Goal: Information Seeking & Learning: Check status

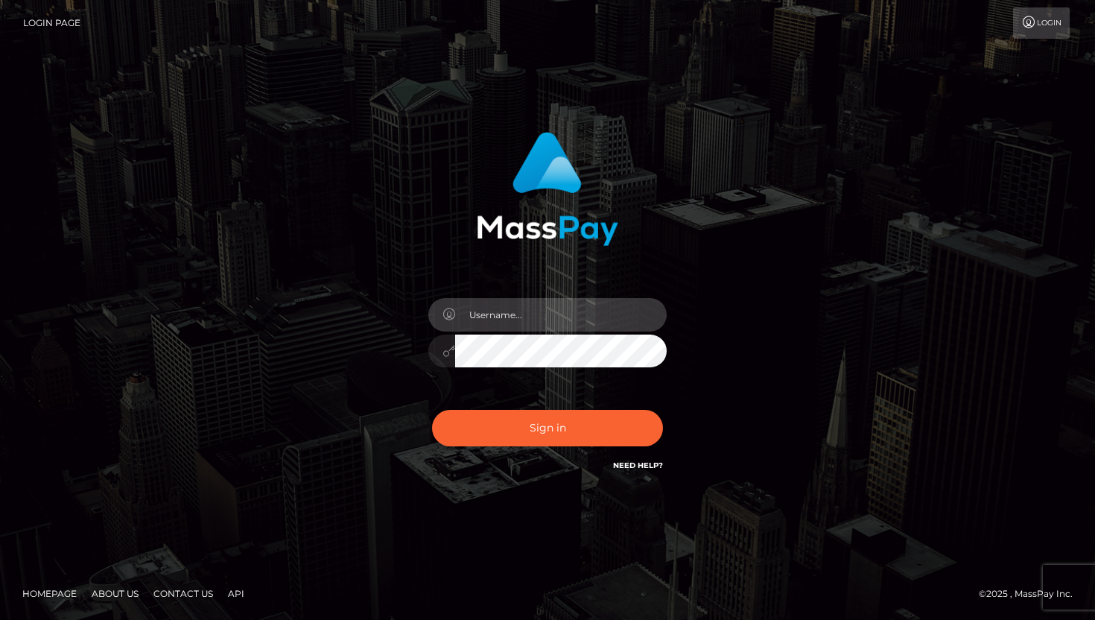
click at [507, 317] on input "text" at bounding box center [560, 315] width 211 height 34
type input "linden.fansocial"
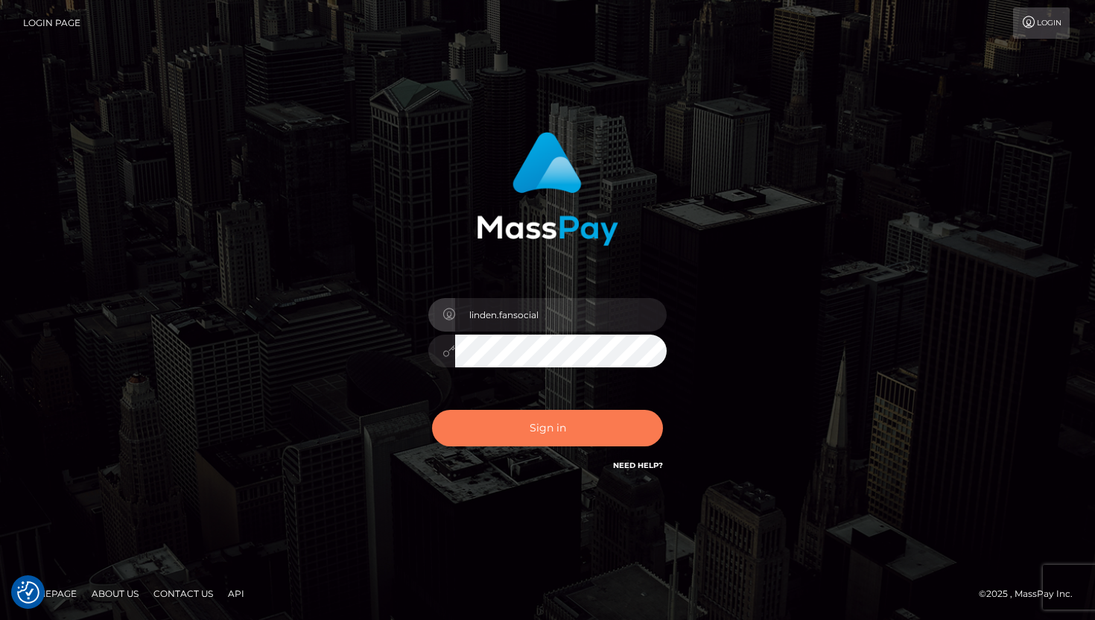
click at [570, 415] on button "Sign in" at bounding box center [547, 428] width 231 height 36
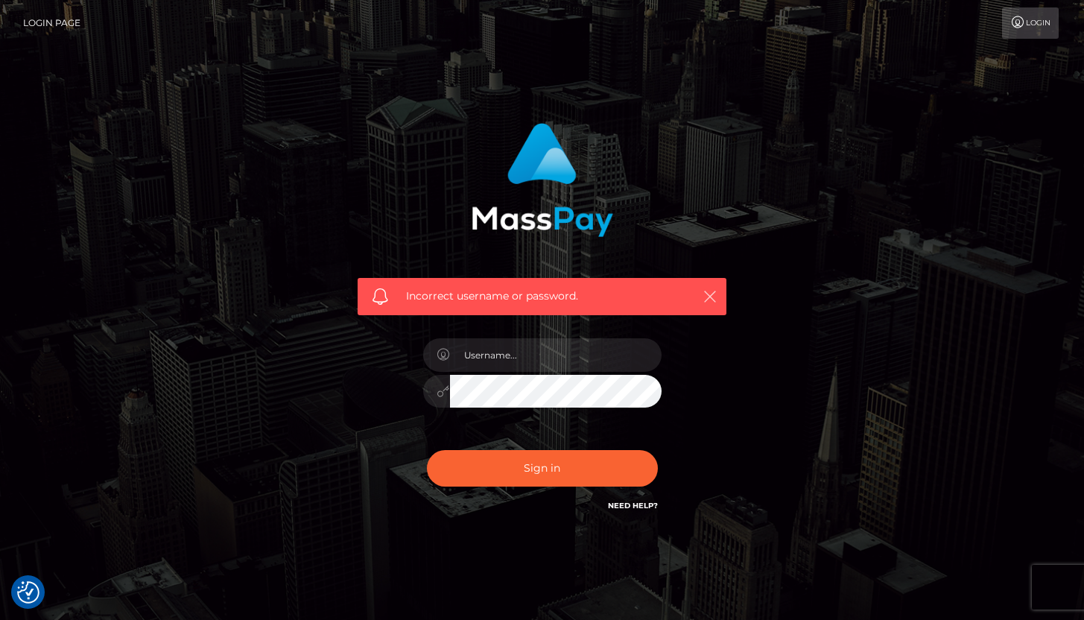
click at [711, 293] on icon "button" at bounding box center [709, 296] width 15 height 15
click at [709, 302] on icon "button" at bounding box center [709, 296] width 15 height 15
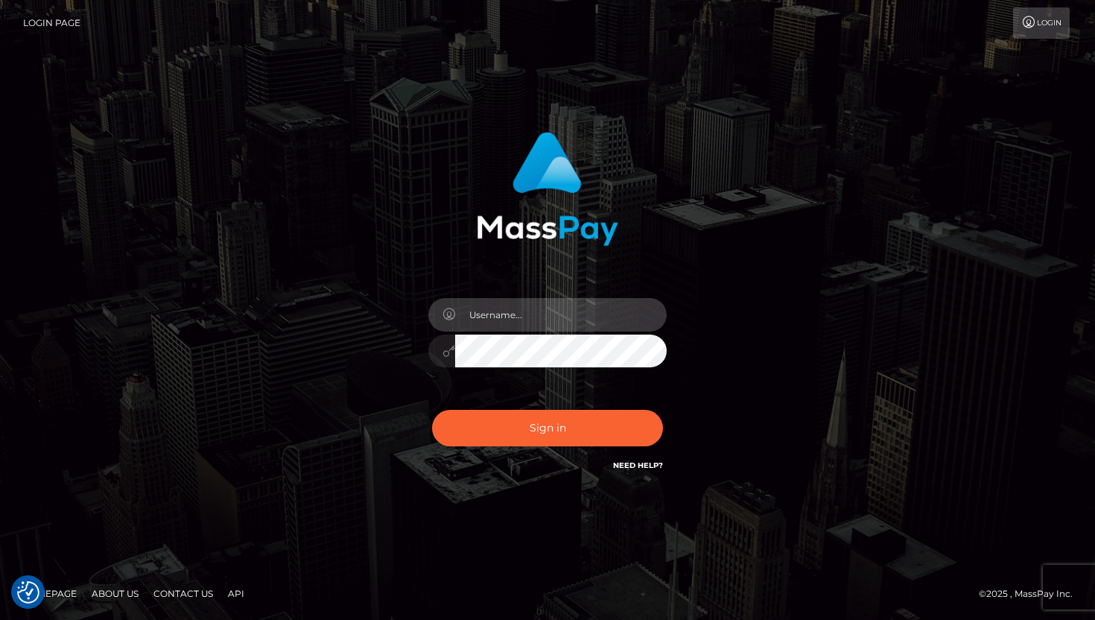
click at [544, 314] on input "text" at bounding box center [560, 315] width 211 height 34
type input "linden.fansocial"
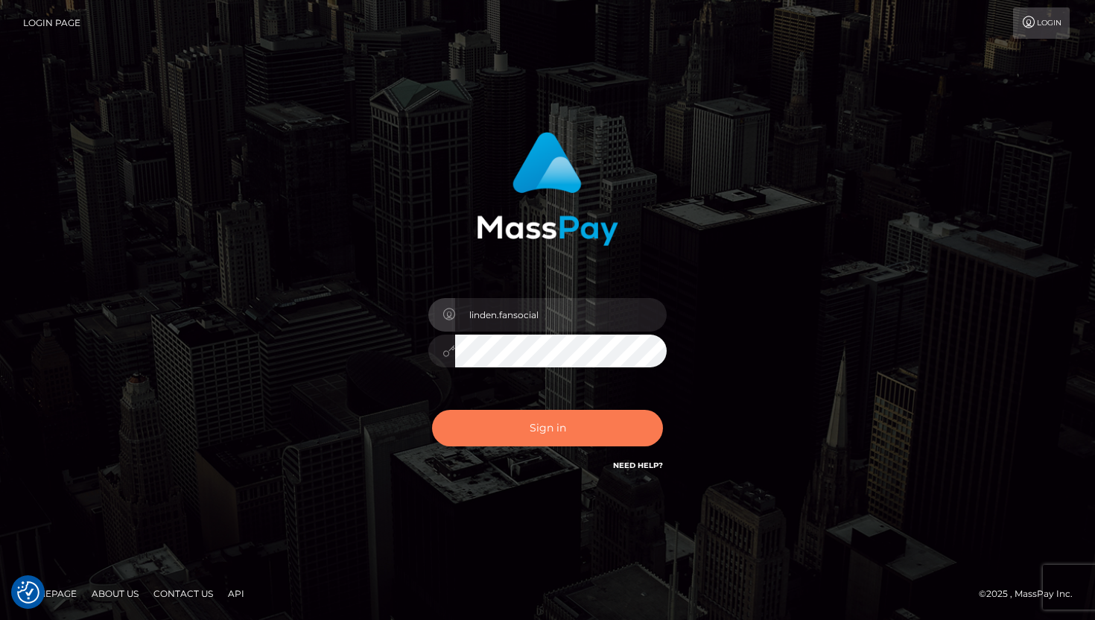
click at [551, 431] on button "Sign in" at bounding box center [547, 428] width 231 height 36
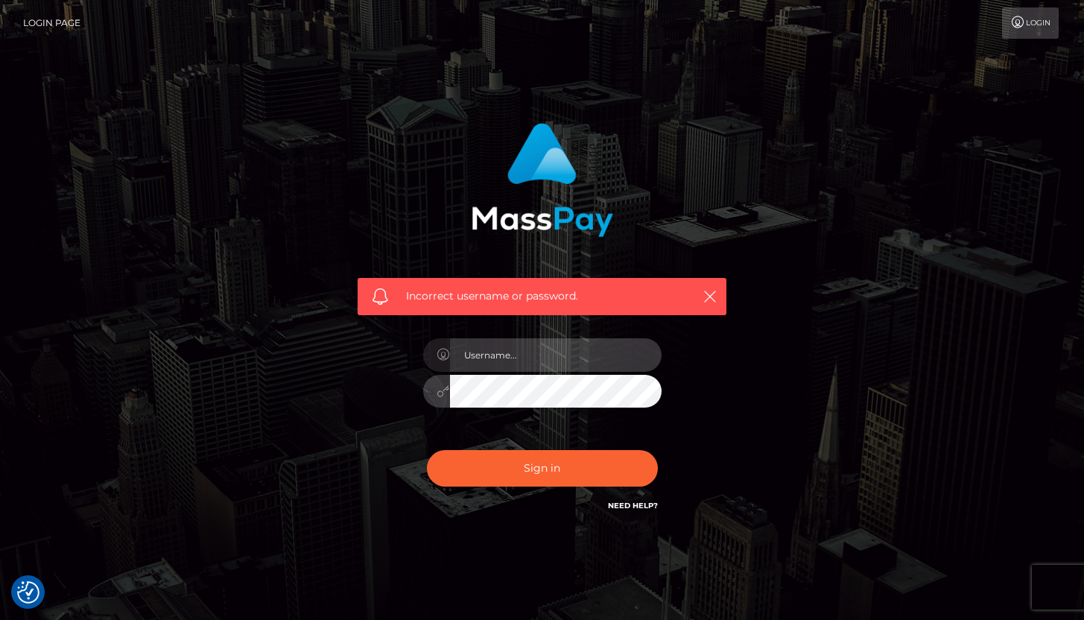
type input "linden.fansocial"
click at [491, 282] on div "Incorrect username or password." at bounding box center [541, 296] width 369 height 37
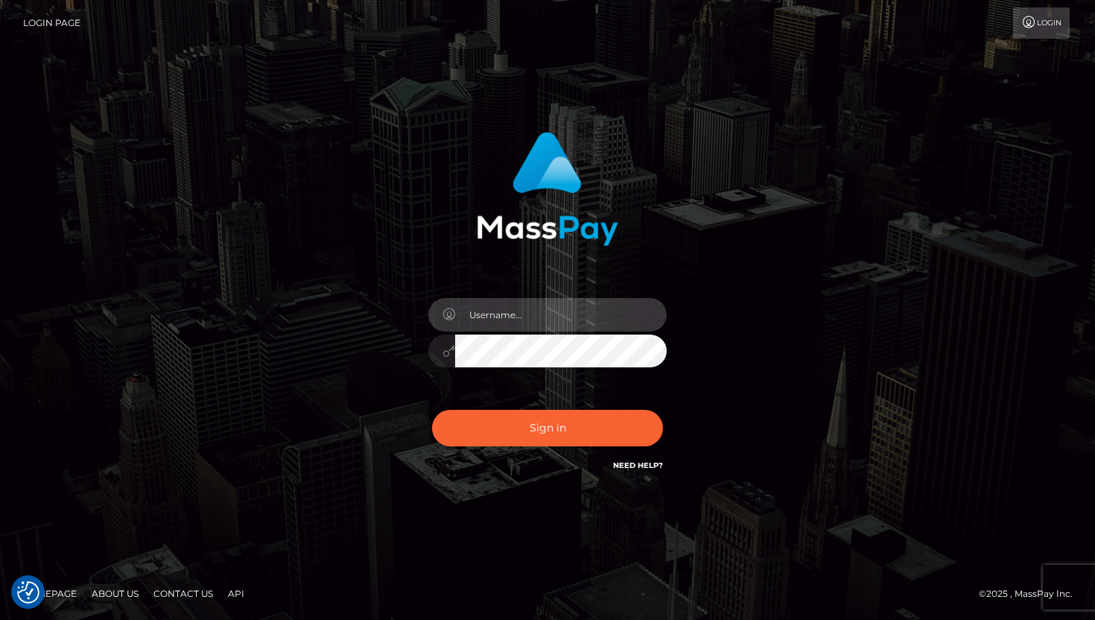
click at [594, 317] on input "text" at bounding box center [560, 315] width 211 height 34
paste input "Maia"
type input "Maia"
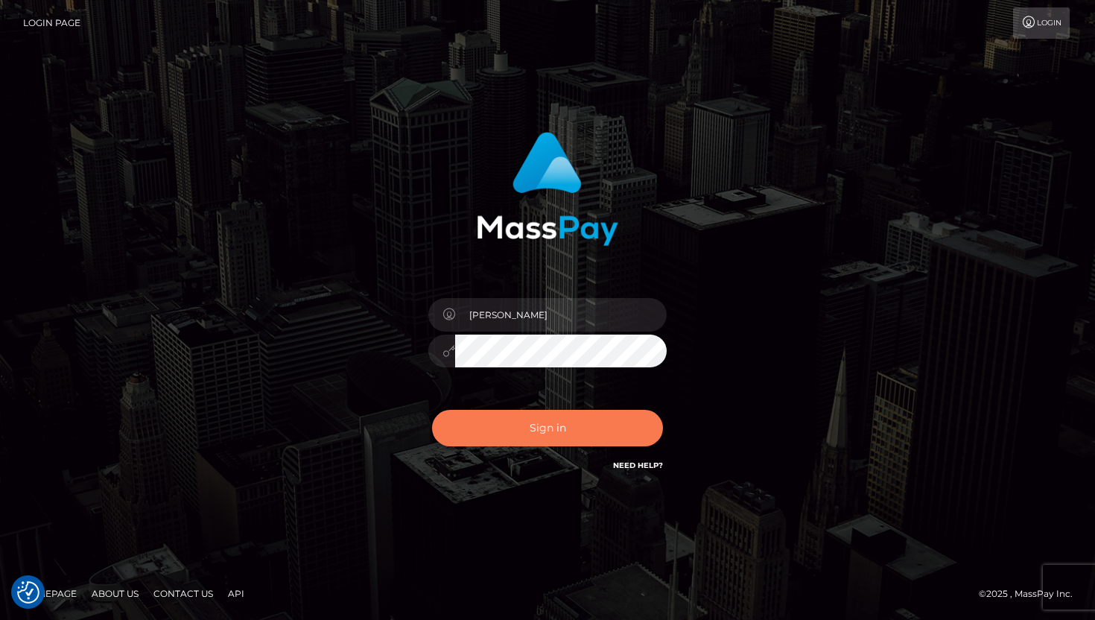
click at [494, 435] on button "Sign in" at bounding box center [547, 428] width 231 height 36
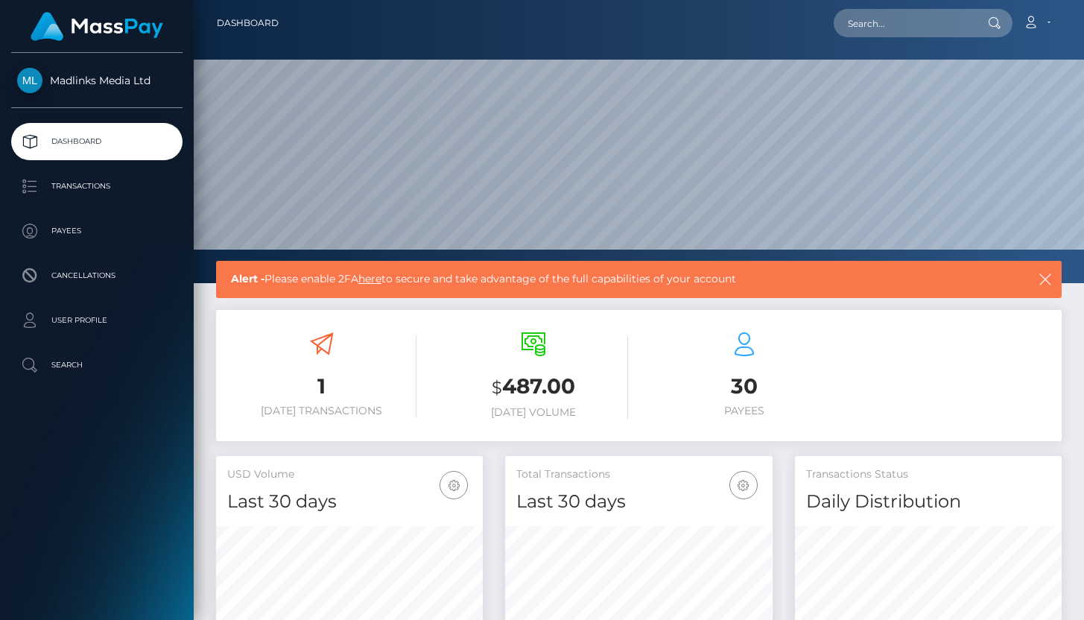
scroll to position [264, 267]
click at [102, 194] on p "Transactions" at bounding box center [96, 186] width 159 height 22
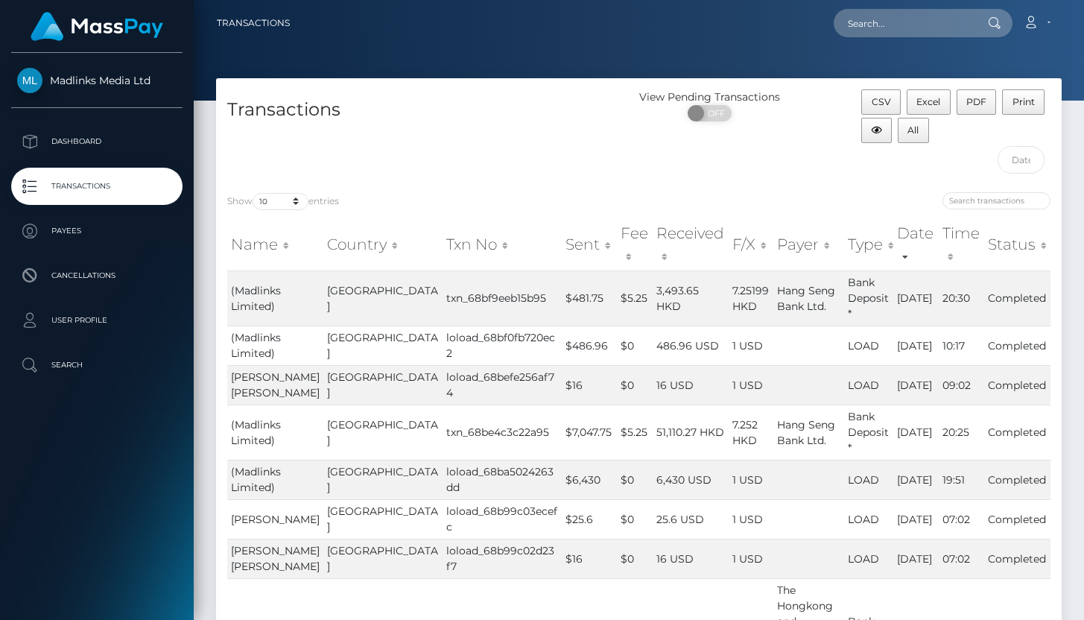
click at [92, 176] on p "Transactions" at bounding box center [96, 186] width 159 height 22
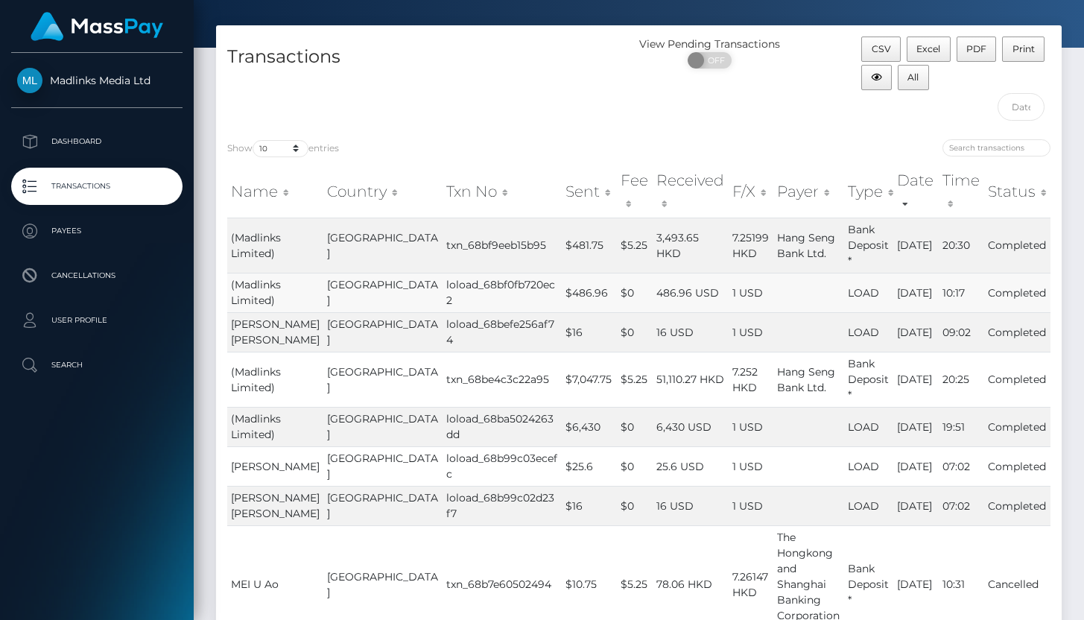
scroll to position [54, 0]
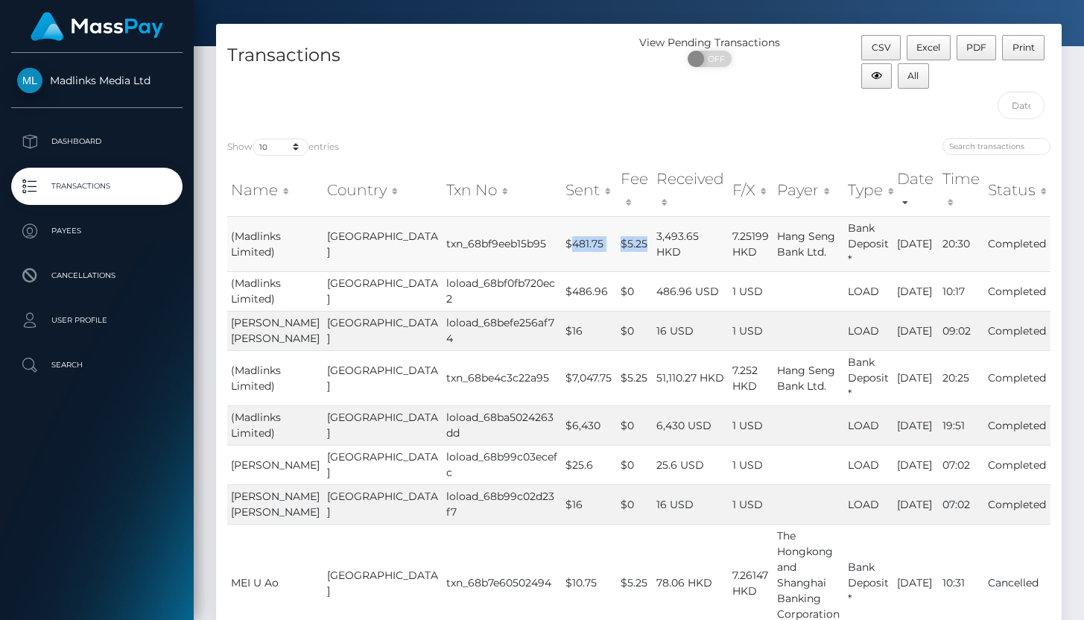
drag, startPoint x: 501, startPoint y: 237, endPoint x: 599, endPoint y: 235, distance: 97.6
click at [599, 235] on tr "(Madlinks Limited) [GEOGRAPHIC_DATA] txn_68bf9eeb15b95 $481.75 $5.25 3,493.65 H…" at bounding box center [638, 243] width 823 height 55
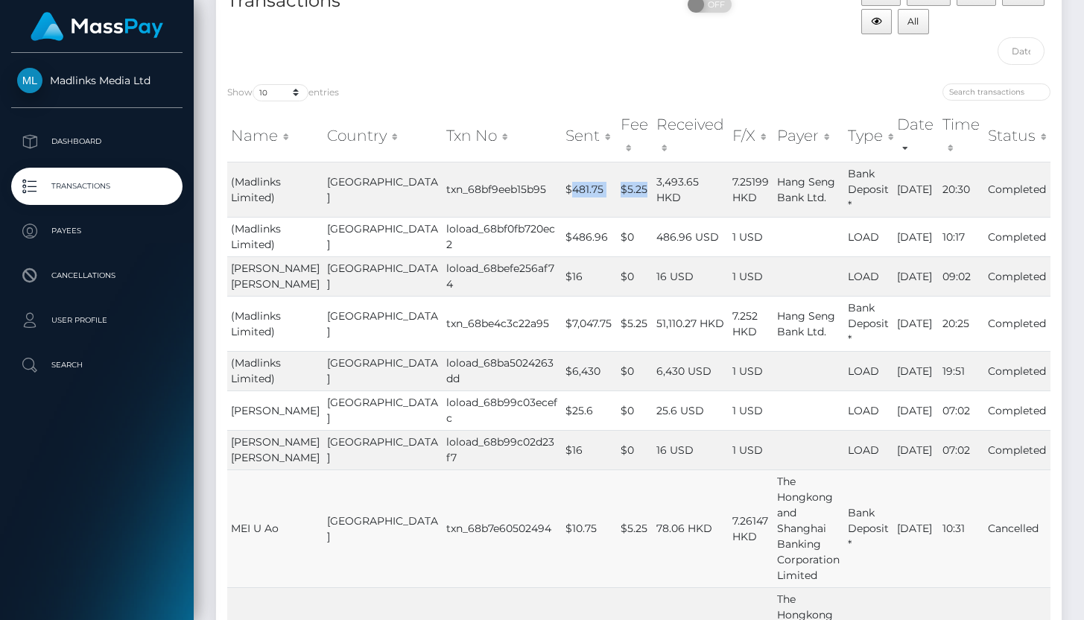
scroll to position [0, 0]
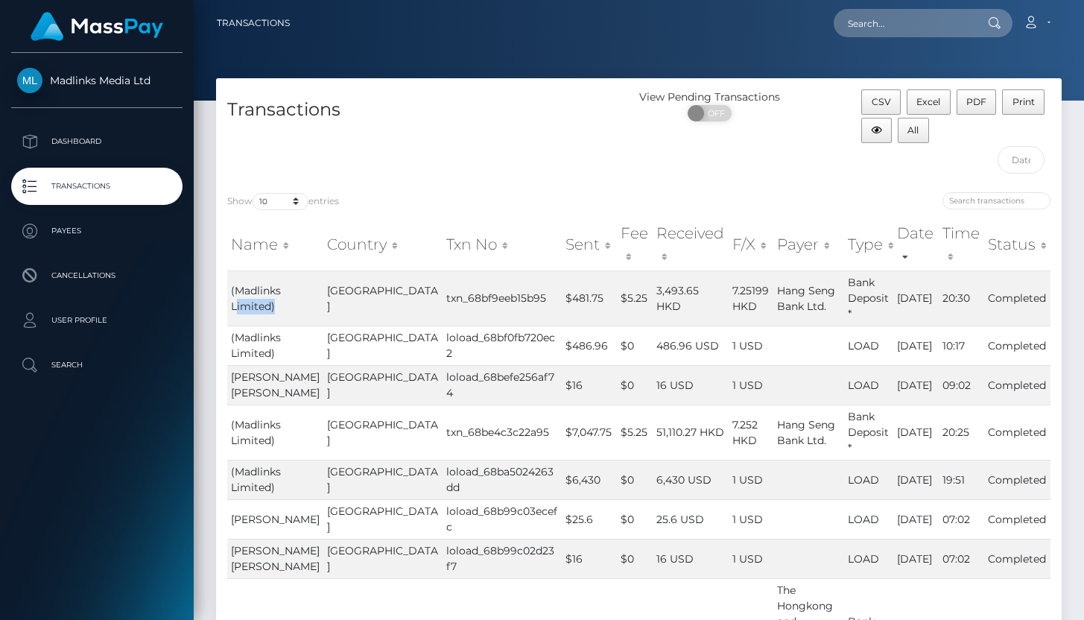
click at [521, 169] on div "Transactions" at bounding box center [427, 135] width 423 height 92
drag, startPoint x: 521, startPoint y: 169, endPoint x: 585, endPoint y: 293, distance: 139.6
click at [585, 293] on tr "(Madlinks Limited) Hong Kong txn_68bf9eeb15b95 $481.75 $5.25 3,493.65 HKD 7.251…" at bounding box center [638, 297] width 823 height 55
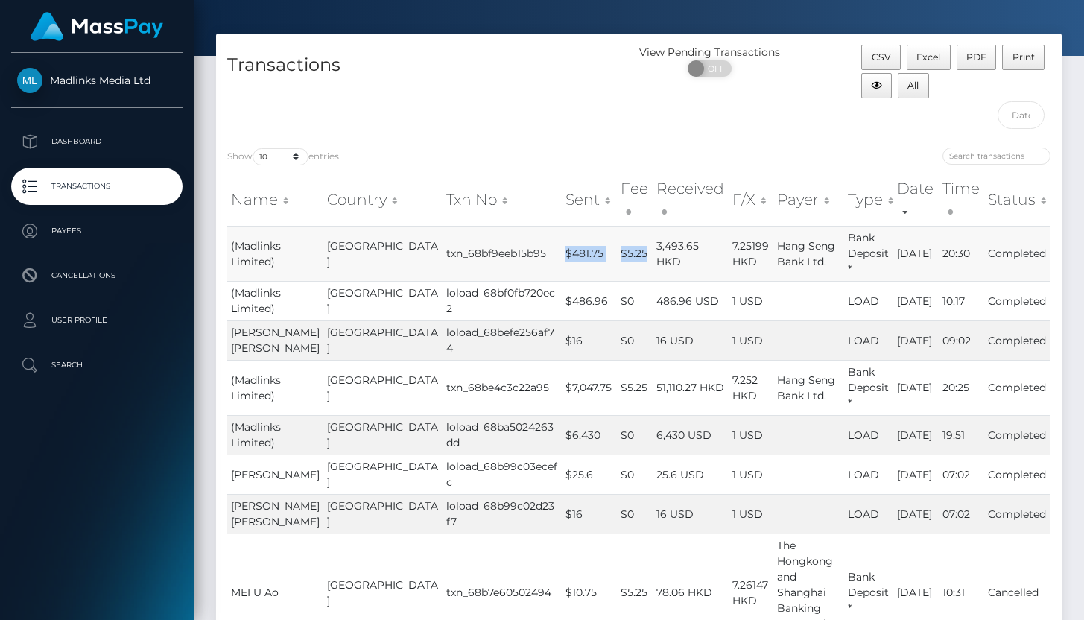
scroll to position [48, 0]
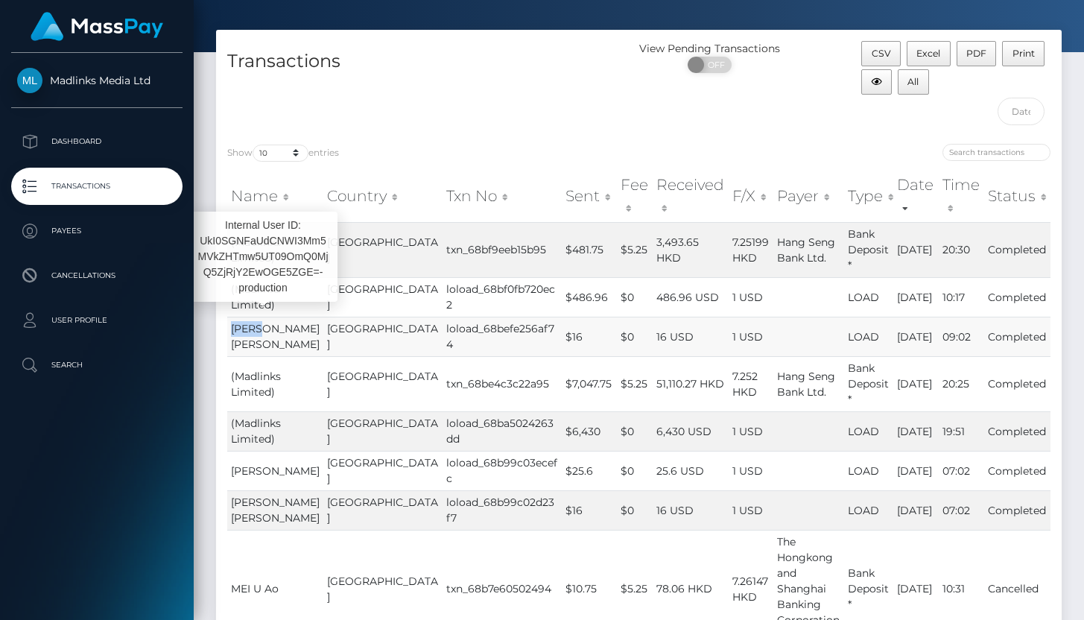
drag, startPoint x: 585, startPoint y: 293, endPoint x: 270, endPoint y: 313, distance: 316.4
click at [270, 322] on span "[PERSON_NAME] [PERSON_NAME]" at bounding box center [275, 336] width 89 height 29
click at [256, 369] on span "(Madlinks Limited)" at bounding box center [256, 383] width 50 height 29
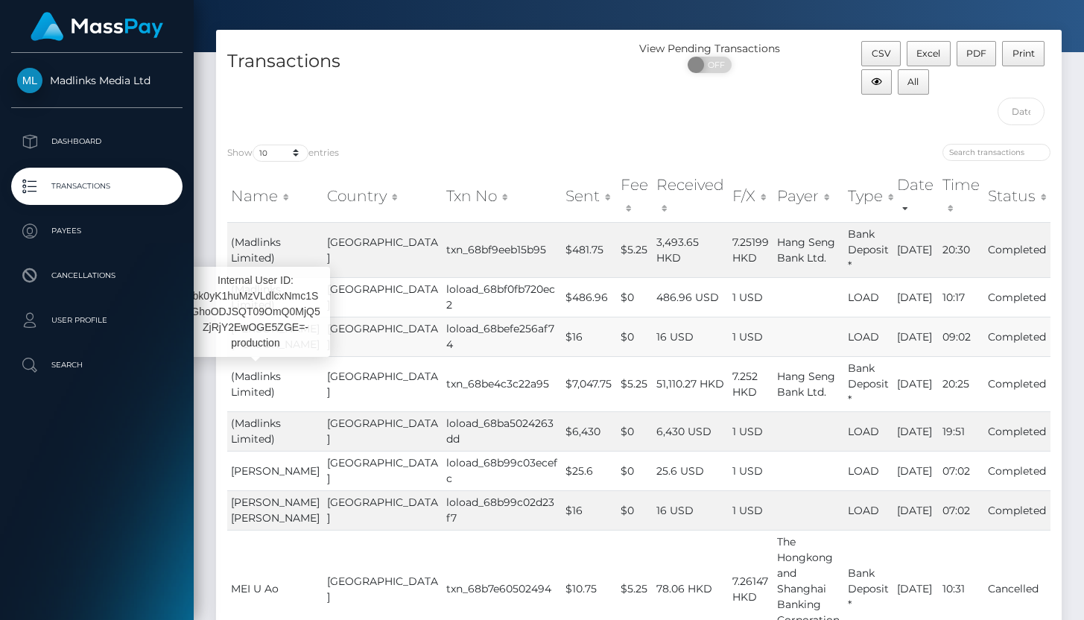
click at [256, 369] on span "(Madlinks Limited)" at bounding box center [256, 383] width 50 height 29
click at [617, 356] on td "$5.25" at bounding box center [635, 383] width 36 height 55
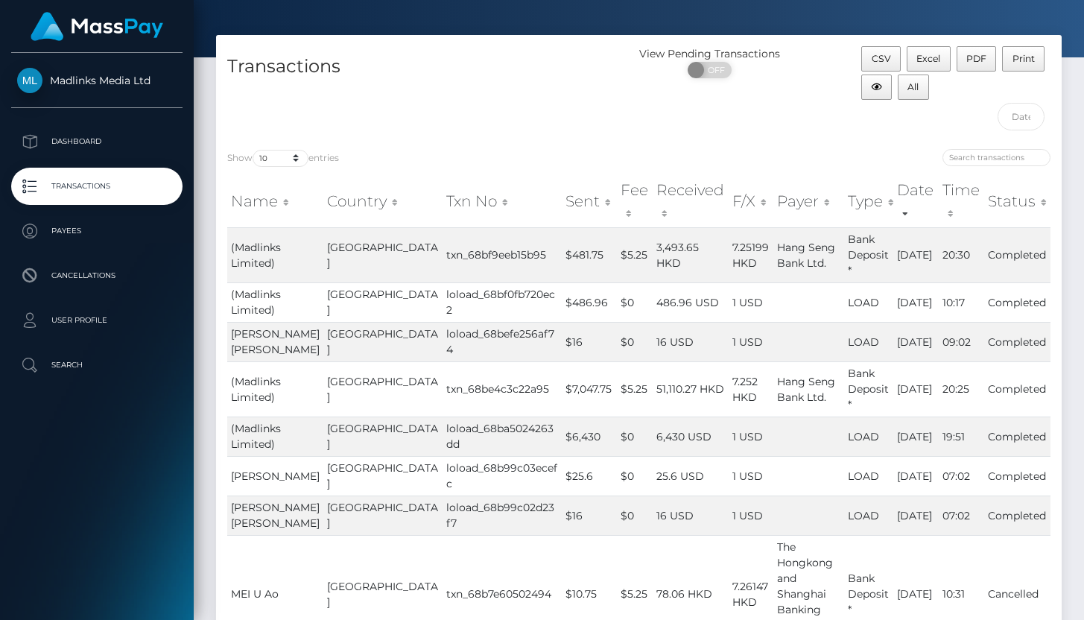
scroll to position [41, 0]
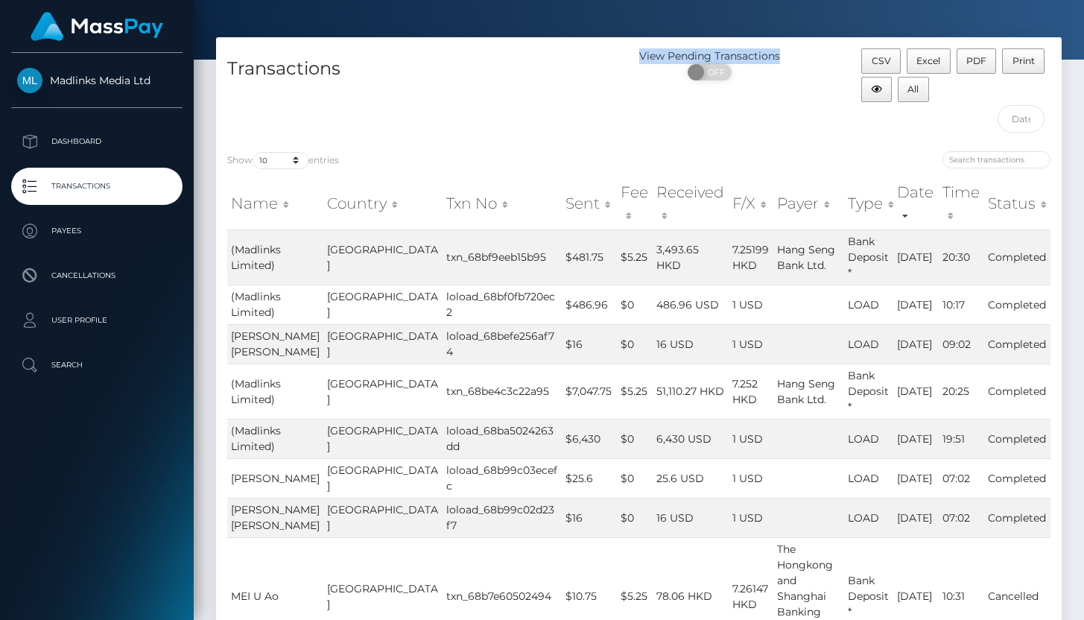
drag, startPoint x: 641, startPoint y: 57, endPoint x: 715, endPoint y: 68, distance: 74.5
click at [715, 64] on div "View Pending Transactions" at bounding box center [709, 56] width 141 height 16
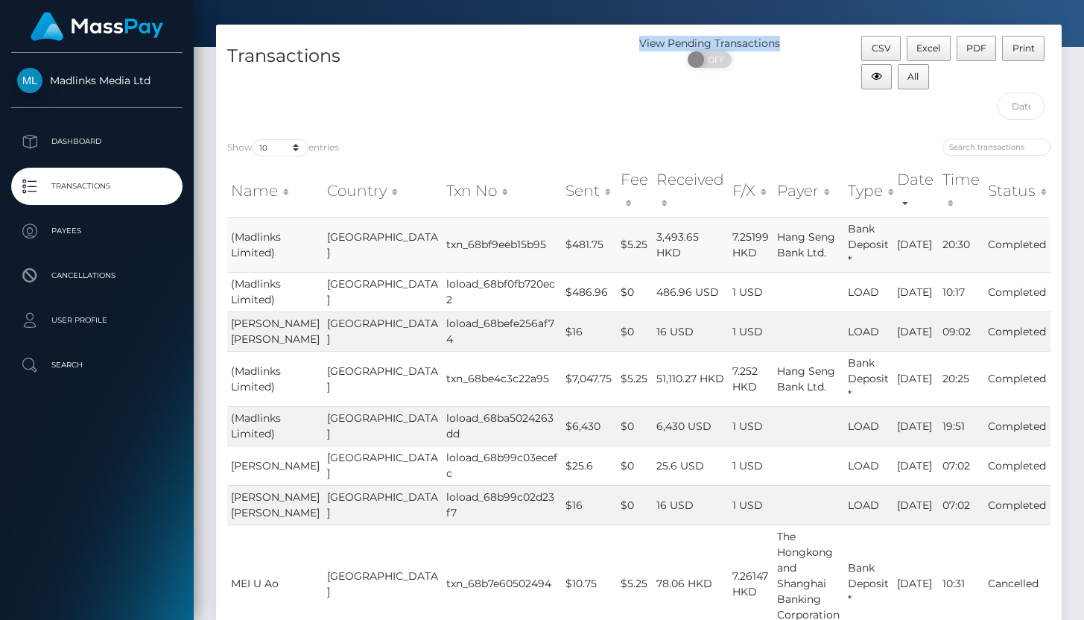
scroll to position [55, 0]
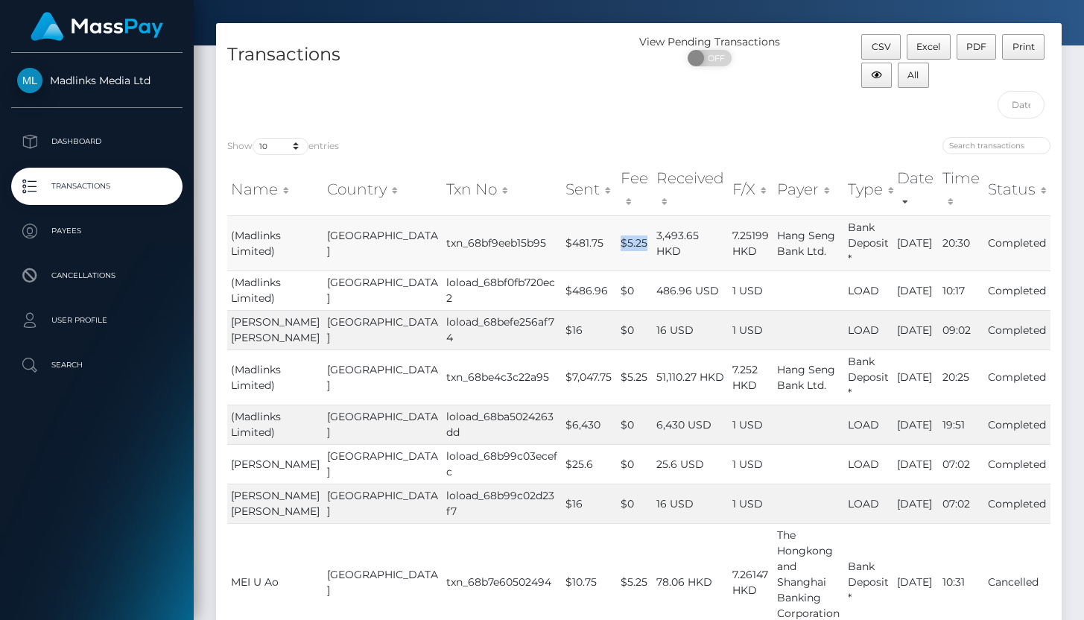
drag, startPoint x: 559, startPoint y: 235, endPoint x: 588, endPoint y: 235, distance: 29.0
click at [617, 235] on td "$5.25" at bounding box center [635, 242] width 36 height 55
click at [615, 133] on div "Show 10 25 50 100 250 500 1,000 3,500 entries Name Country Txn No Sent Fee Rece…" at bounding box center [638, 500] width 845 height 748
drag, startPoint x: 601, startPoint y: 236, endPoint x: 673, endPoint y: 236, distance: 72.2
click at [673, 236] on td "3,493.65 HKD" at bounding box center [690, 242] width 76 height 55
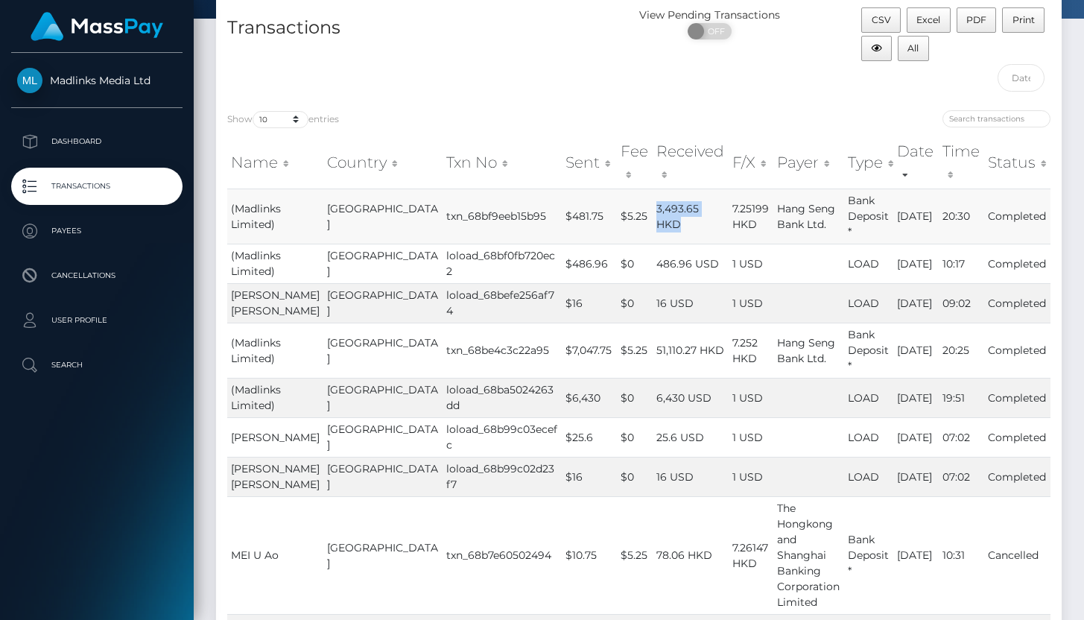
scroll to position [83, 0]
click at [553, 97] on div "Transactions" at bounding box center [427, 53] width 423 height 92
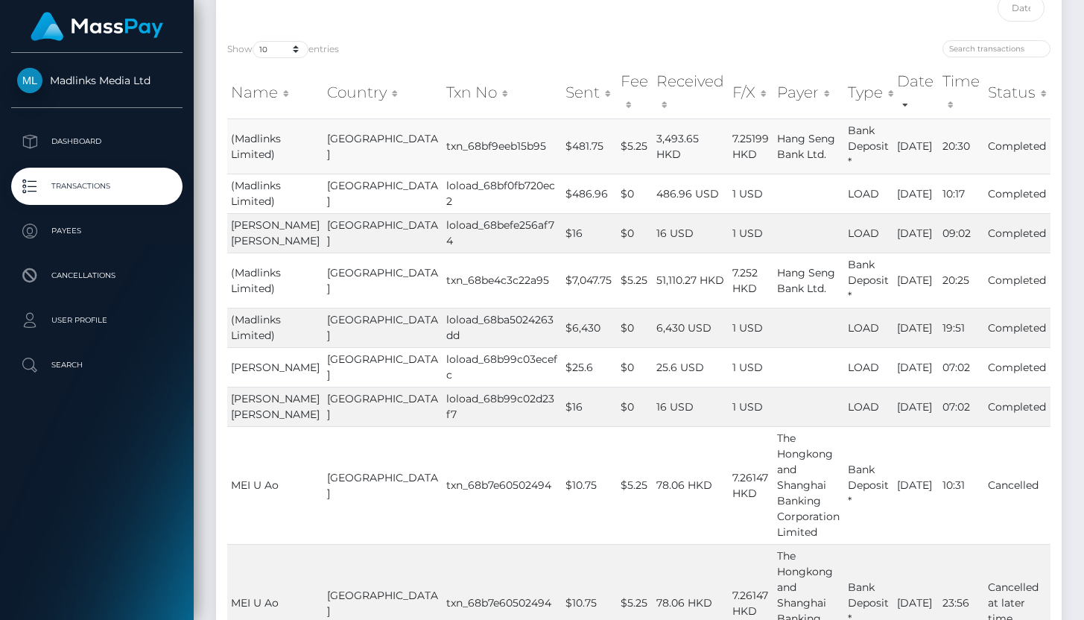
scroll to position [154, 0]
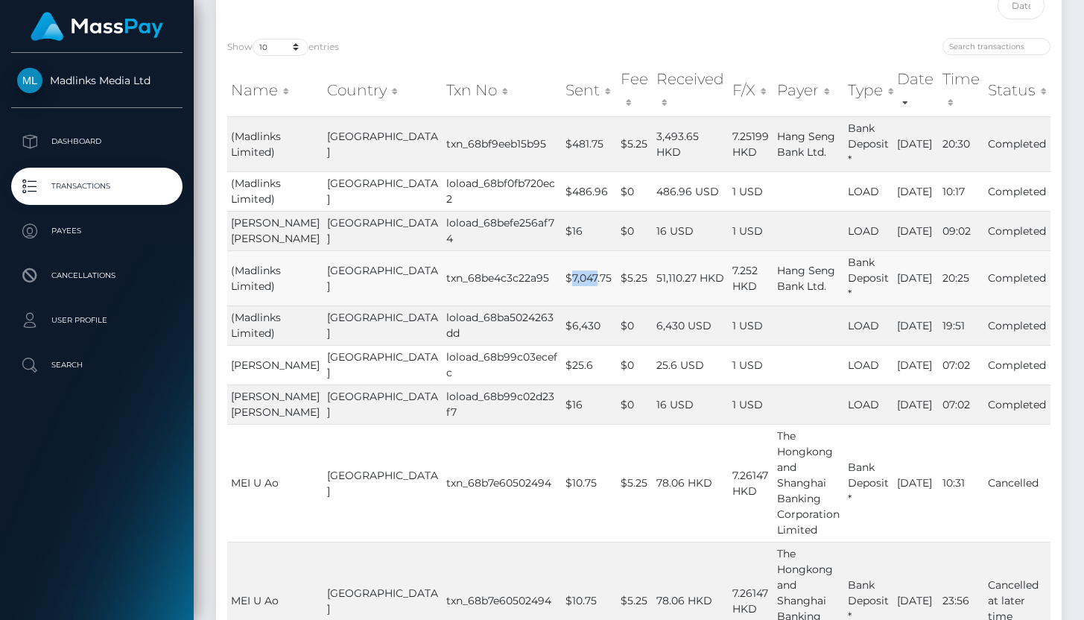
drag, startPoint x: 503, startPoint y: 253, endPoint x: 529, endPoint y: 253, distance: 25.3
click at [562, 253] on td "$7,047.75" at bounding box center [589, 277] width 54 height 55
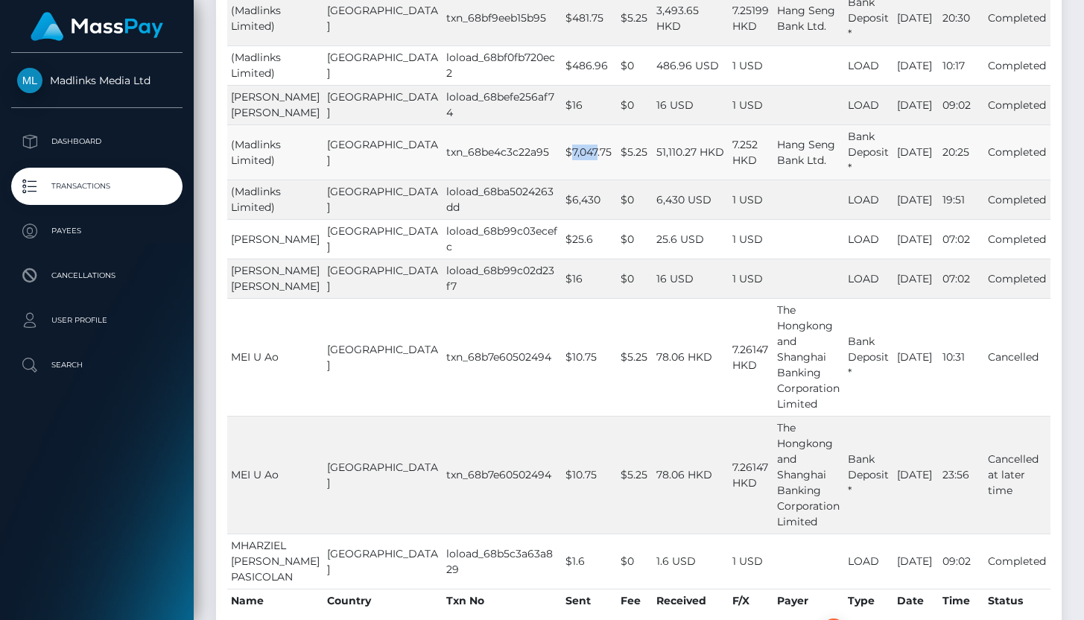
scroll to position [368, 0]
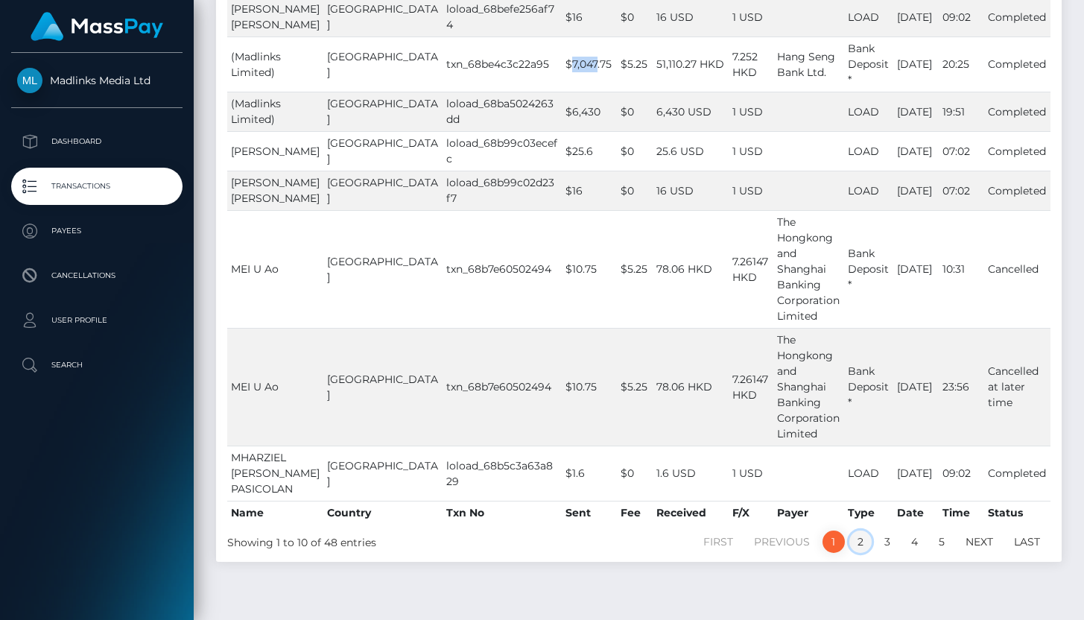
click at [864, 530] on link "2" at bounding box center [860, 541] width 22 height 22
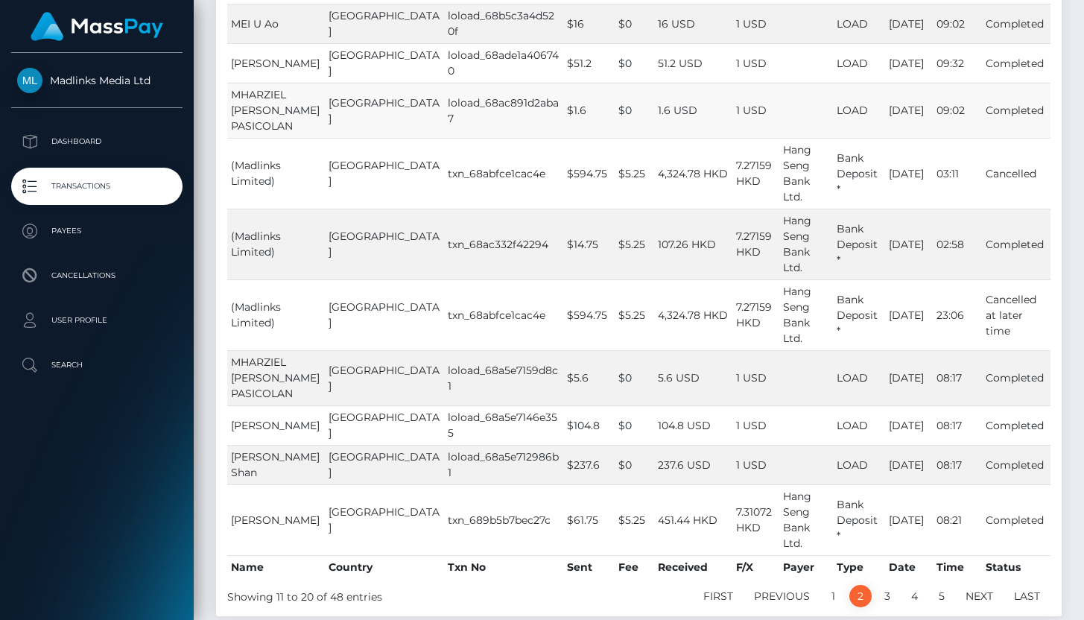
scroll to position [0, 0]
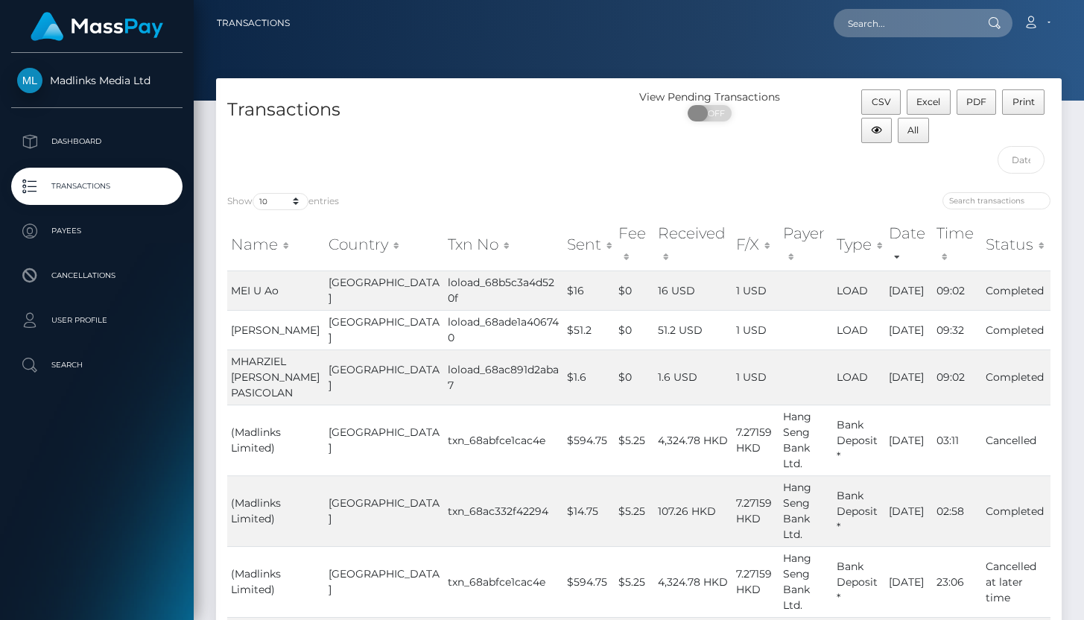
click at [713, 121] on span "OFF" at bounding box center [714, 113] width 37 height 16
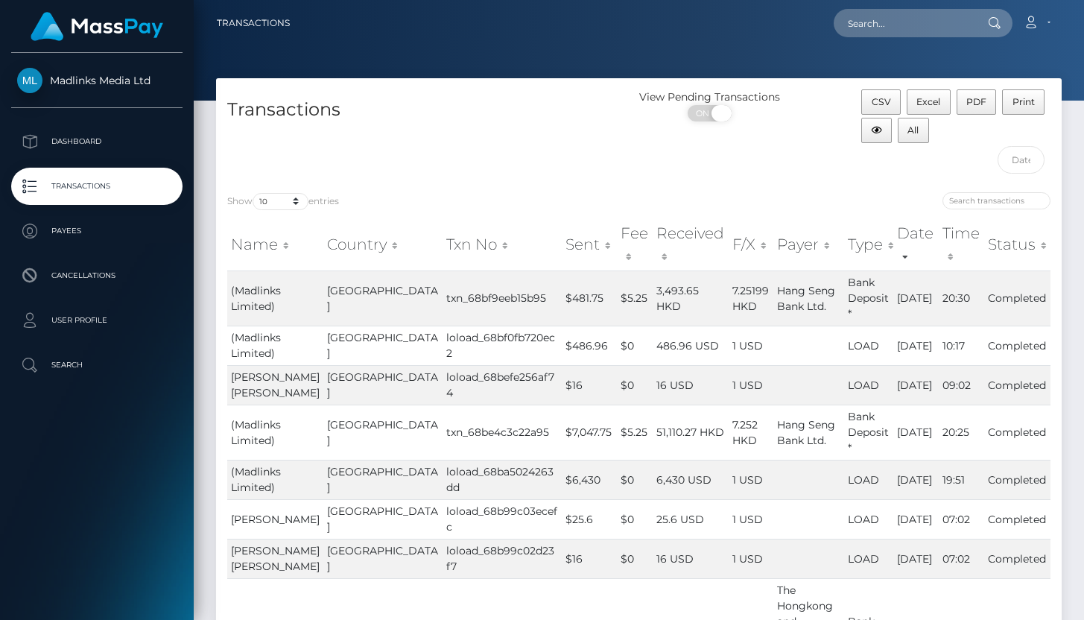
click at [713, 121] on span at bounding box center [721, 113] width 20 height 16
click at [711, 129] on div "ON OFF" at bounding box center [709, 117] width 141 height 24
click at [719, 121] on span "OFF" at bounding box center [714, 113] width 37 height 16
click at [719, 121] on span at bounding box center [721, 113] width 20 height 16
click at [719, 121] on span "OFF" at bounding box center [714, 113] width 37 height 16
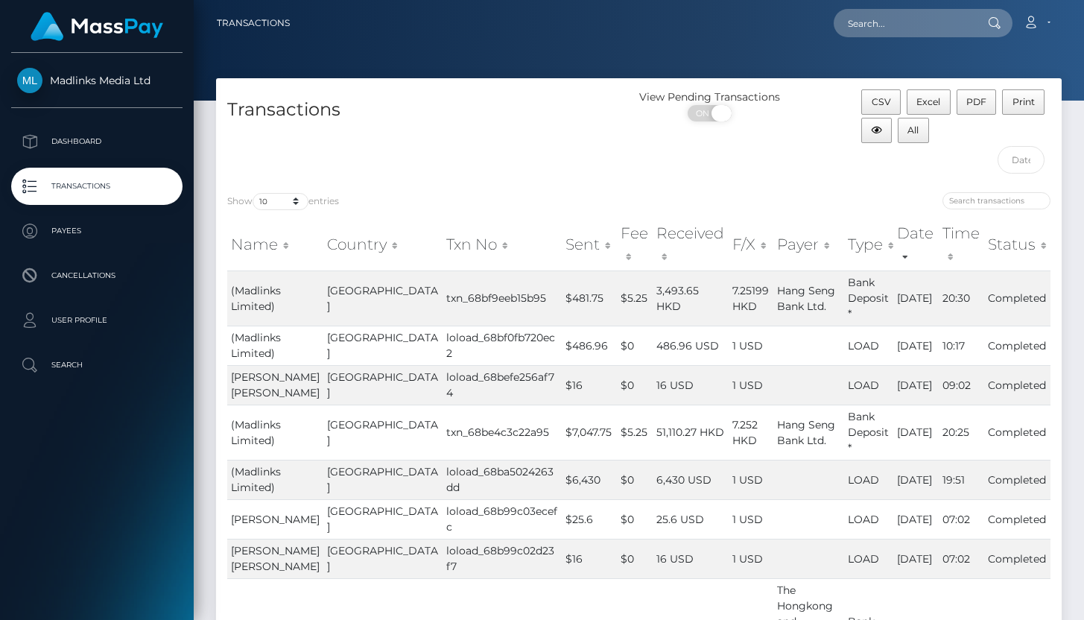
click at [719, 121] on span at bounding box center [721, 113] width 20 height 16
click at [719, 121] on span "OFF" at bounding box center [714, 113] width 37 height 16
click at [719, 121] on span at bounding box center [721, 113] width 20 height 16
click at [719, 121] on span "OFF" at bounding box center [714, 113] width 37 height 16
click at [698, 105] on div "View Pending Transactions" at bounding box center [709, 97] width 141 height 16
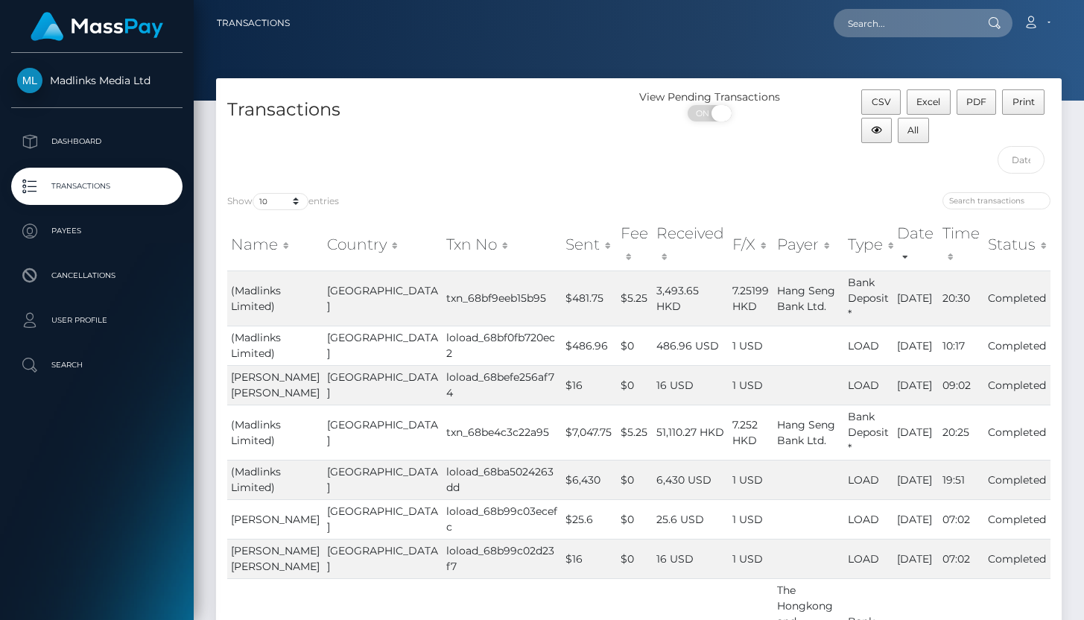
click at [703, 121] on span "ON" at bounding box center [704, 113] width 37 height 16
click at [725, 121] on span "OFF" at bounding box center [714, 113] width 37 height 16
click at [710, 121] on span "ON" at bounding box center [704, 113] width 37 height 16
checkbox input "false"
